Goal: Transaction & Acquisition: Purchase product/service

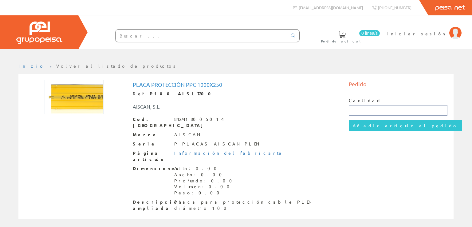
click at [364, 111] on input "text" at bounding box center [397, 110] width 99 height 10
type input "320"
click at [318, 150] on div "Página artículo Información del fabricante" at bounding box center [236, 156] width 207 height 12
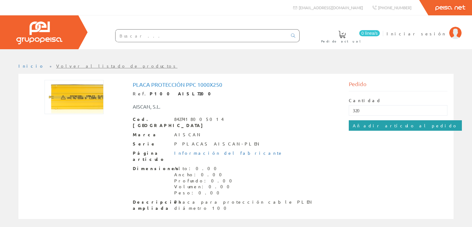
click at [358, 123] on input "Añadir artículo al pedido" at bounding box center [404, 125] width 113 height 10
